Goal: Learn about a topic

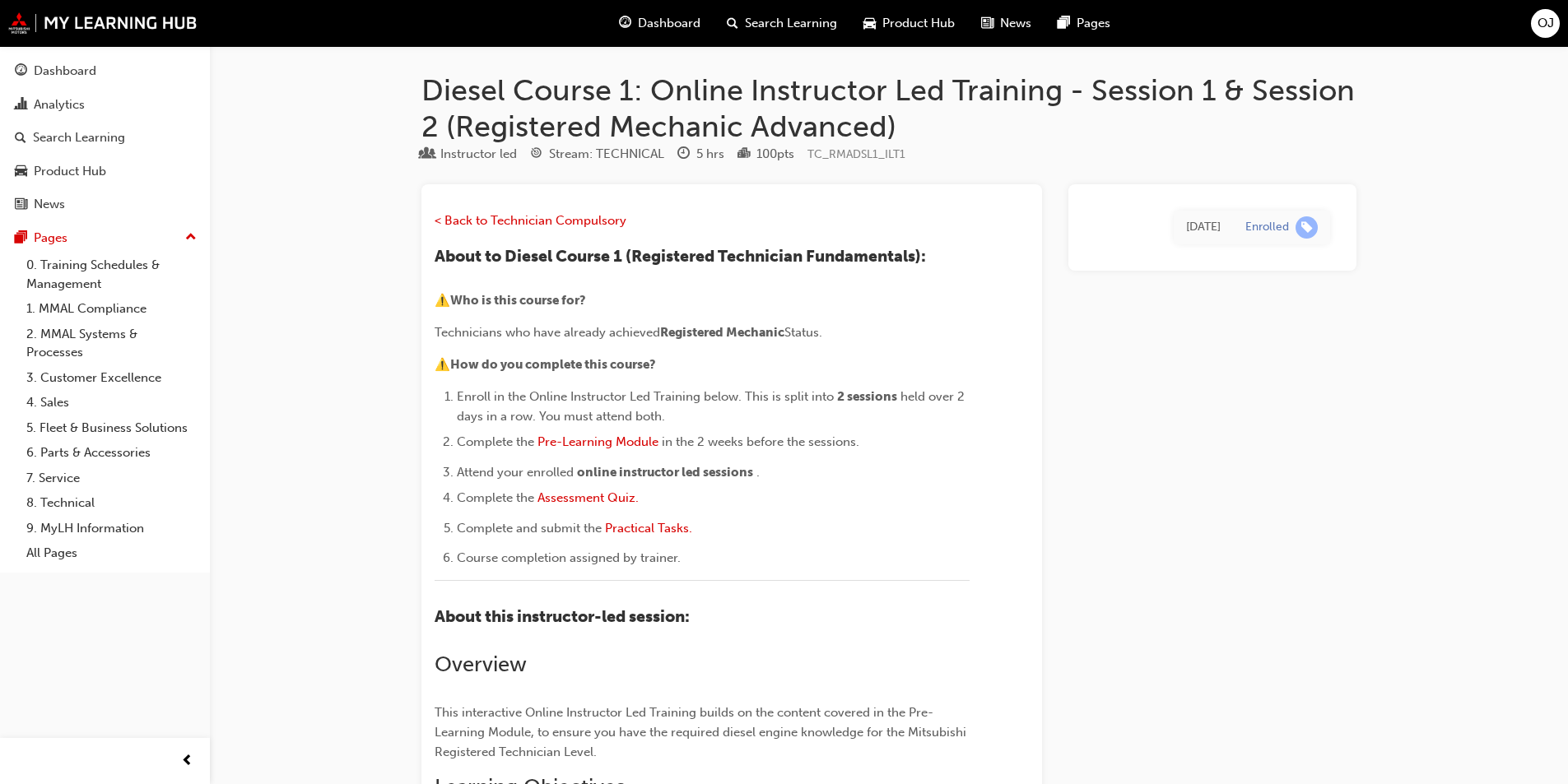
scroll to position [7331, 0]
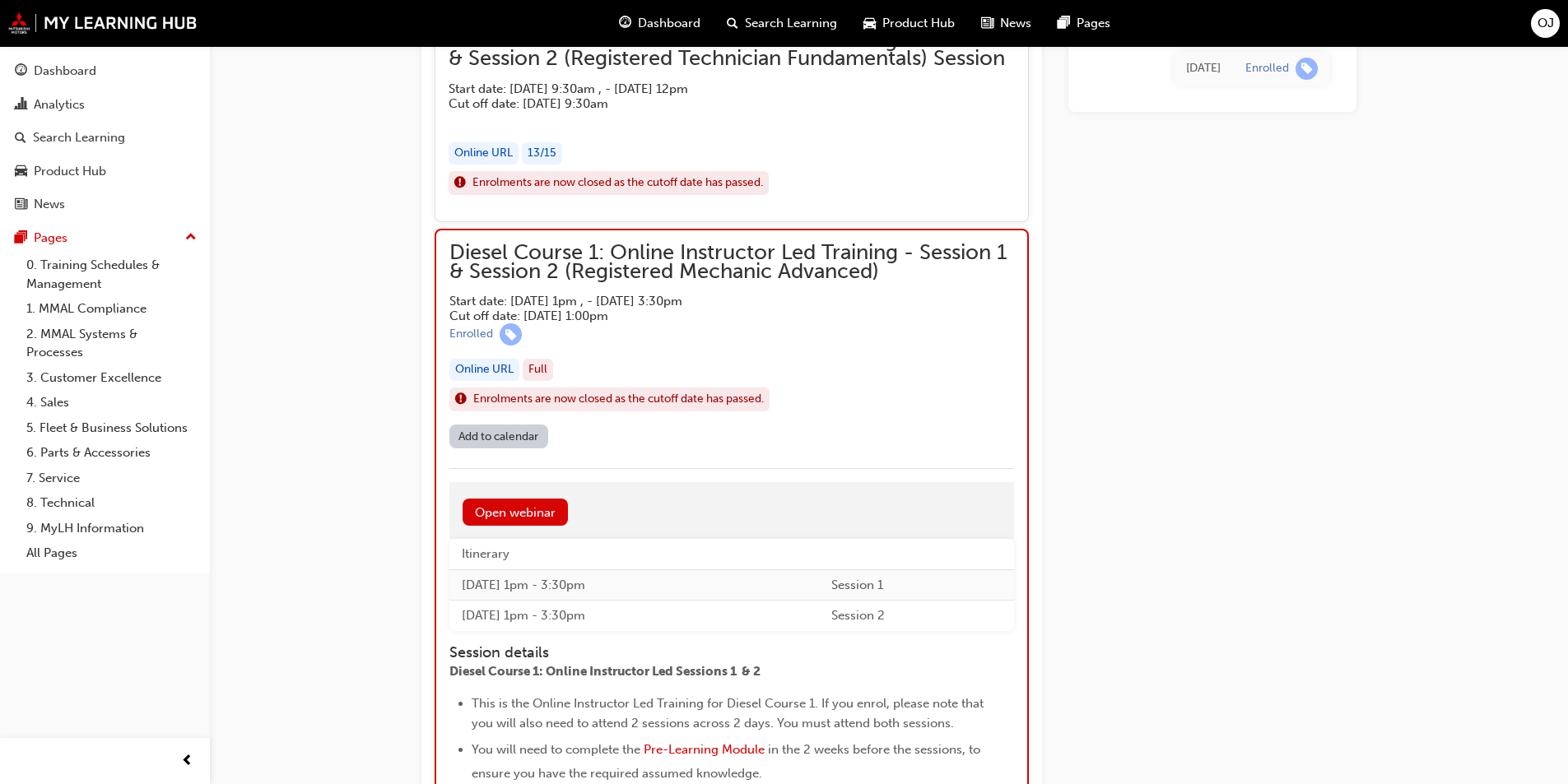
click at [998, 280] on span "Diesel Course 1: Online Instructor Led Training - Session 1 & Session 2 (Regist…" at bounding box center [731, 262] width 565 height 37
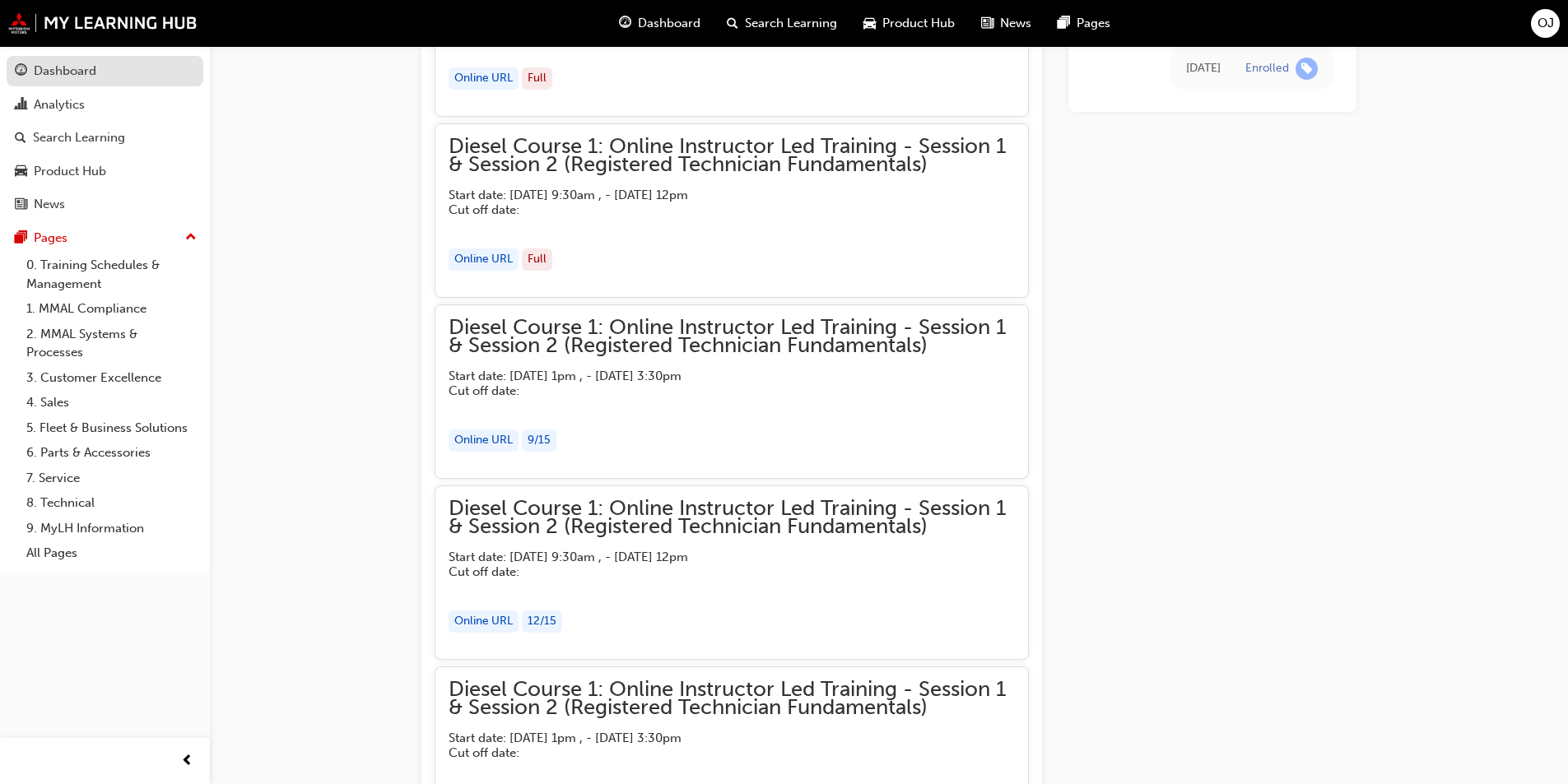
scroll to position [4686, 0]
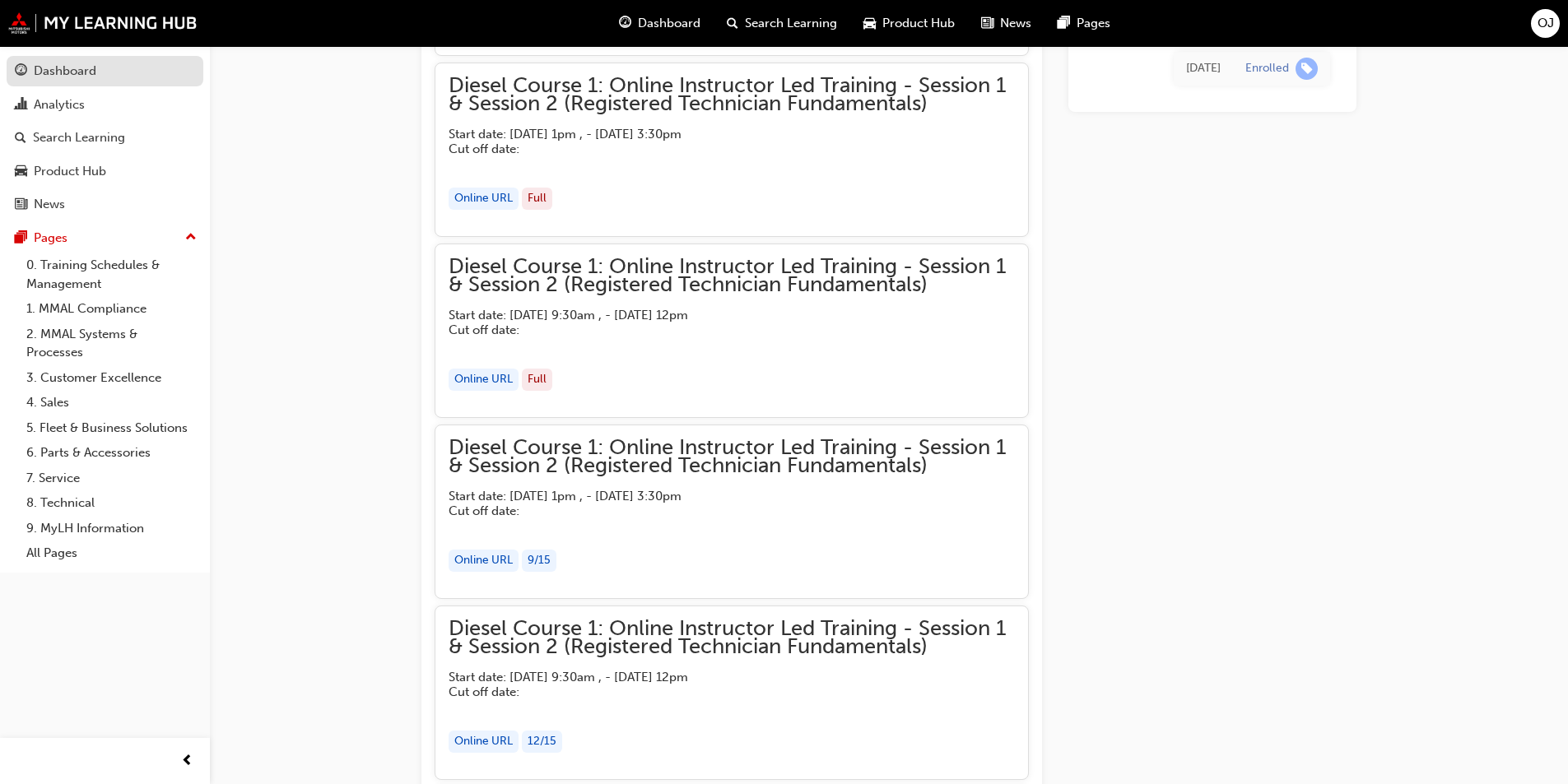
click at [41, 77] on div "Dashboard" at bounding box center [64, 71] width 63 height 19
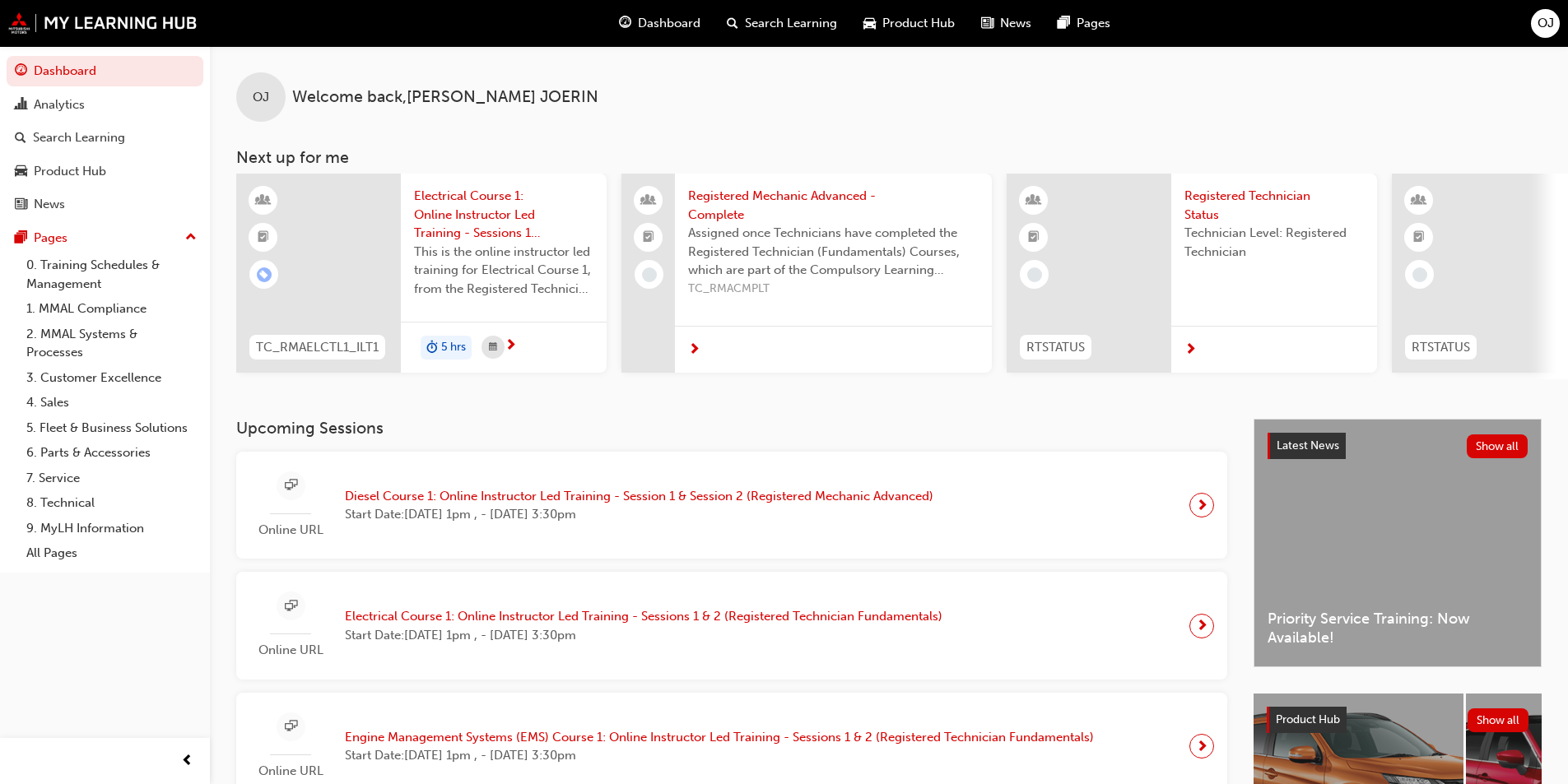
click at [716, 506] on span "Diesel Course 1: Online Instructor Led Training - Session 1 & Session 2 (Regist…" at bounding box center [639, 496] width 589 height 19
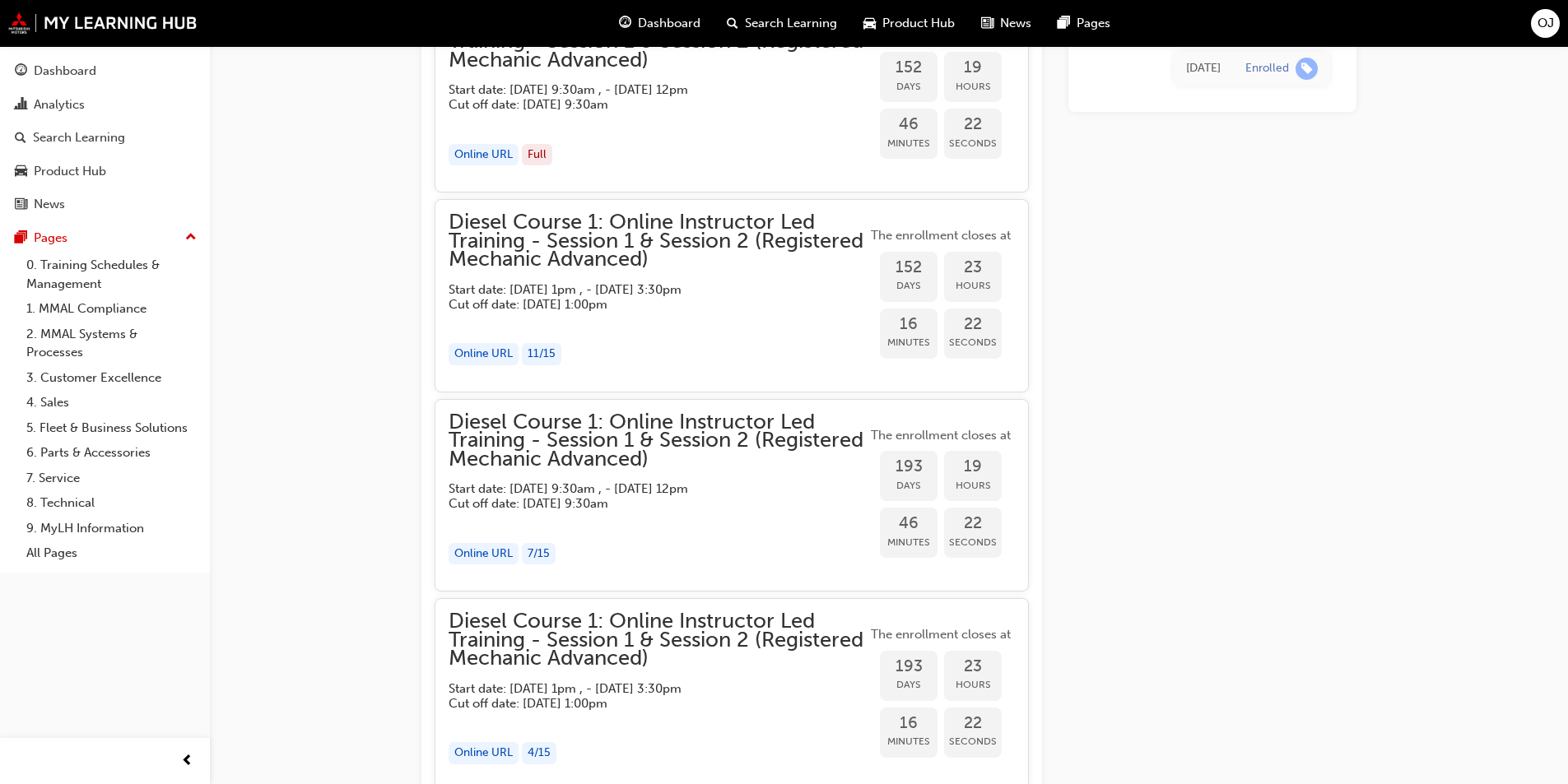
scroll to position [1408, 0]
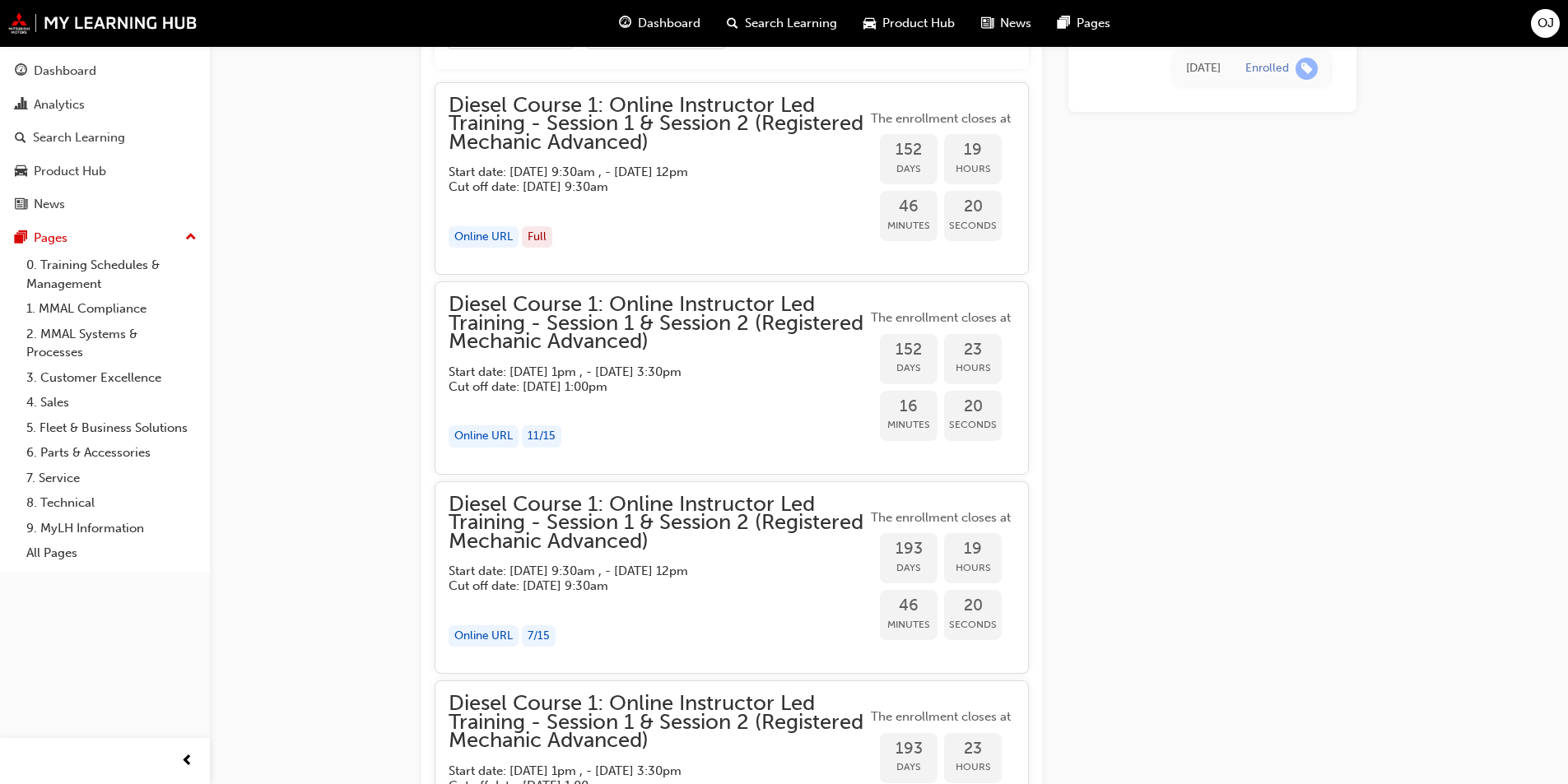
click at [672, 213] on div "button" at bounding box center [657, 203] width 418 height 19
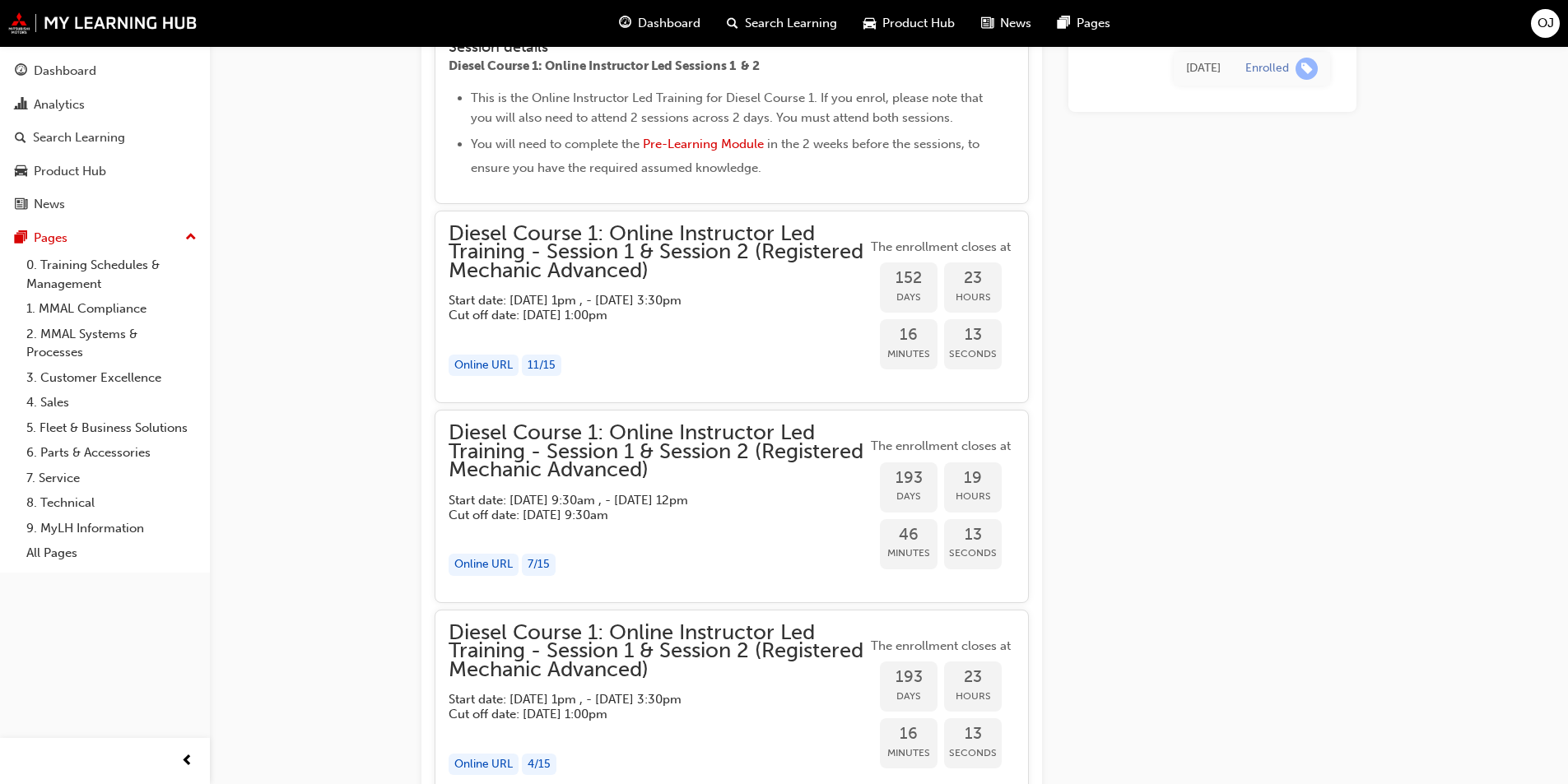
scroll to position [1920, 0]
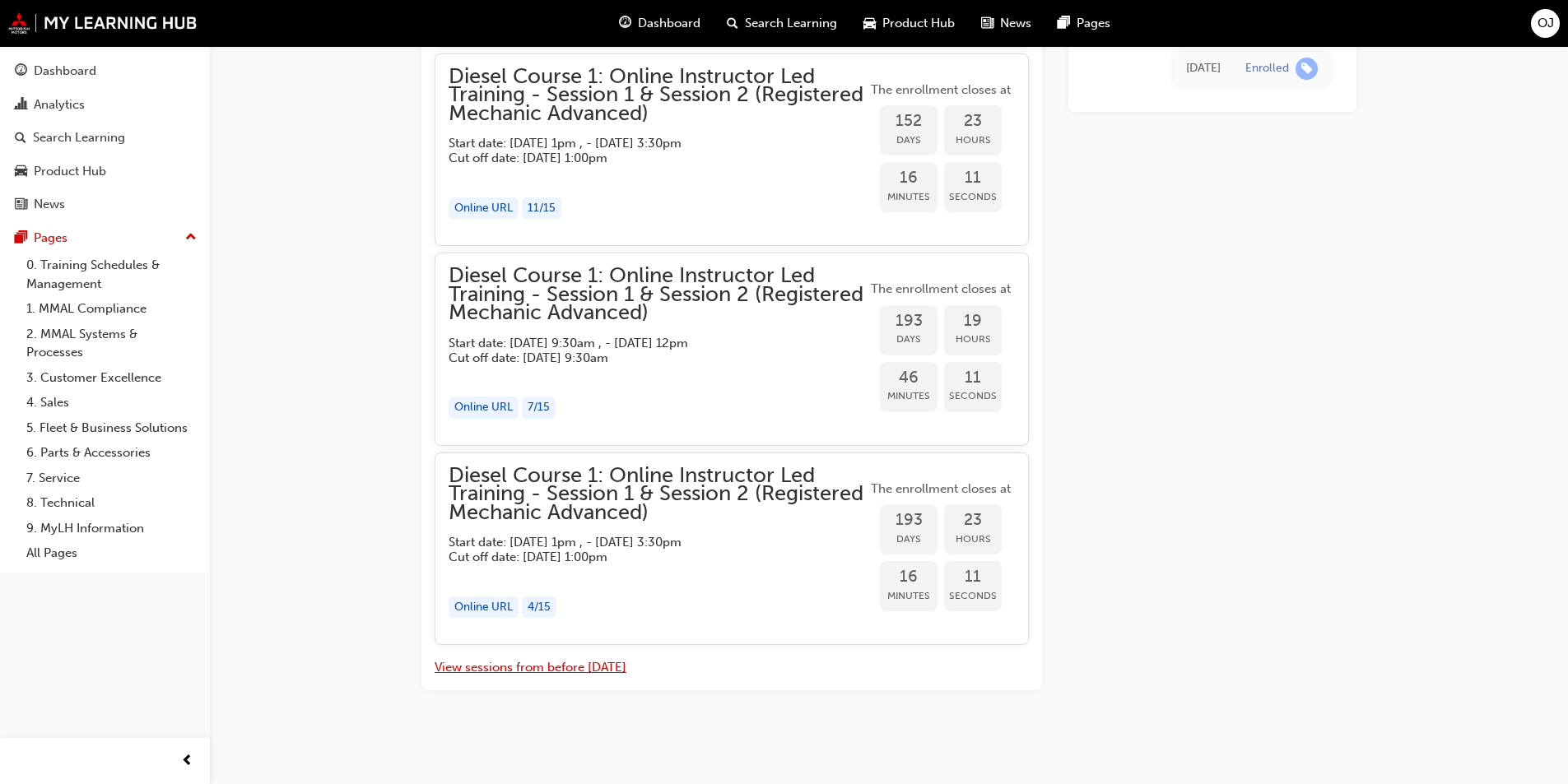
click at [572, 675] on button "View sessions from before [DATE]" at bounding box center [530, 667] width 191 height 19
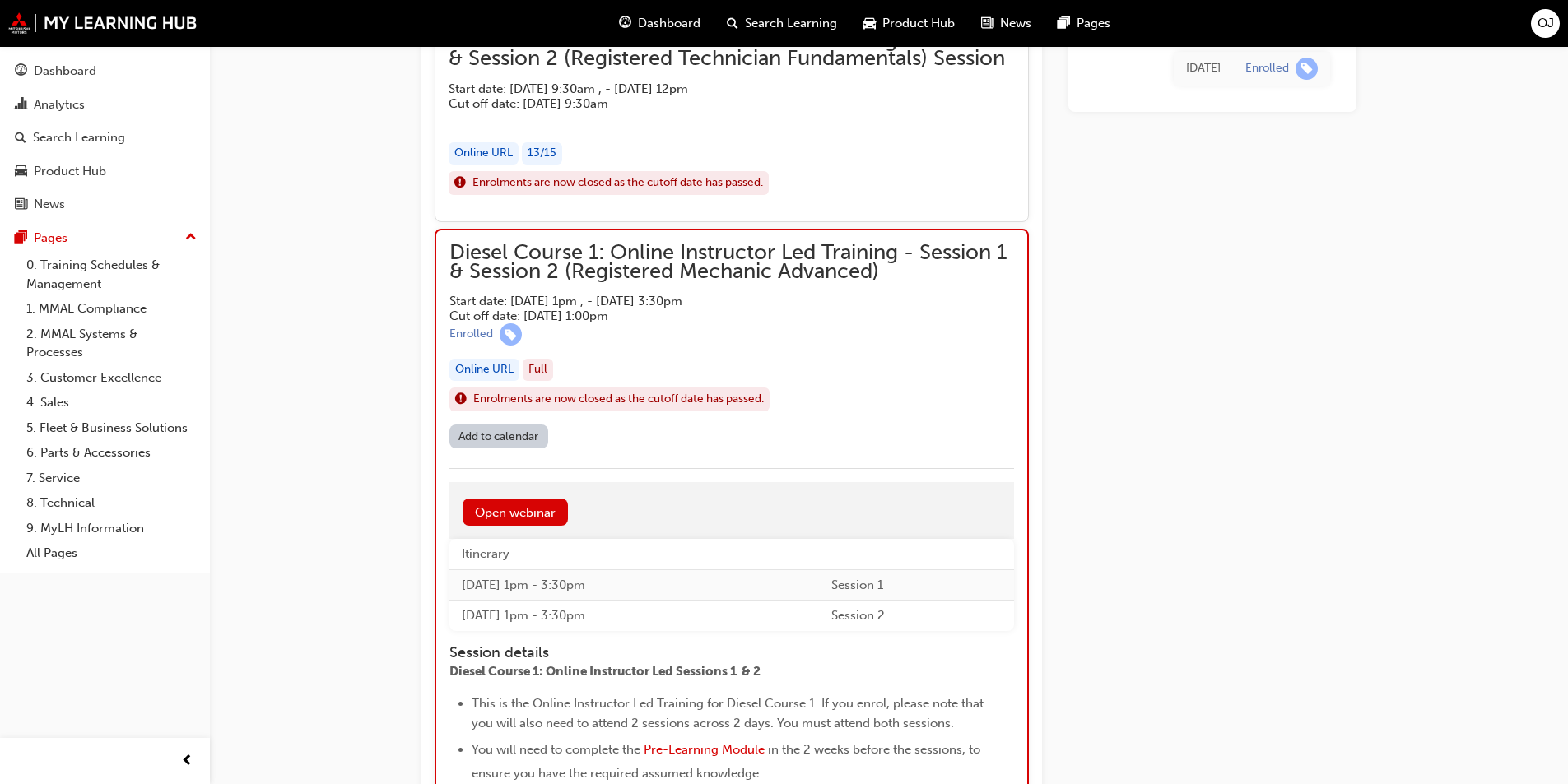
scroll to position [7249, 0]
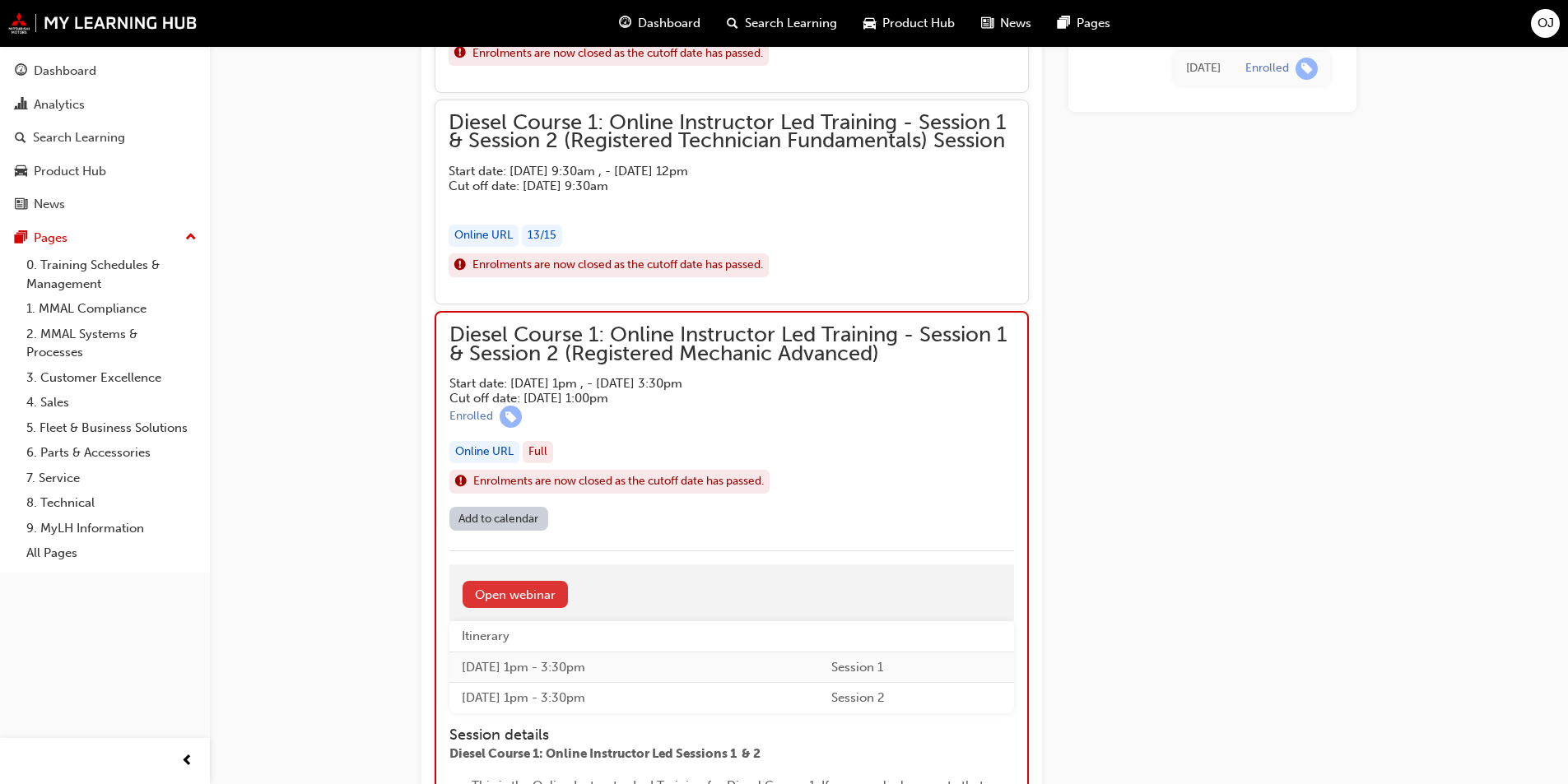
click at [536, 592] on link "Open webinar" at bounding box center [514, 594] width 105 height 27
